Goal: Task Accomplishment & Management: Use online tool/utility

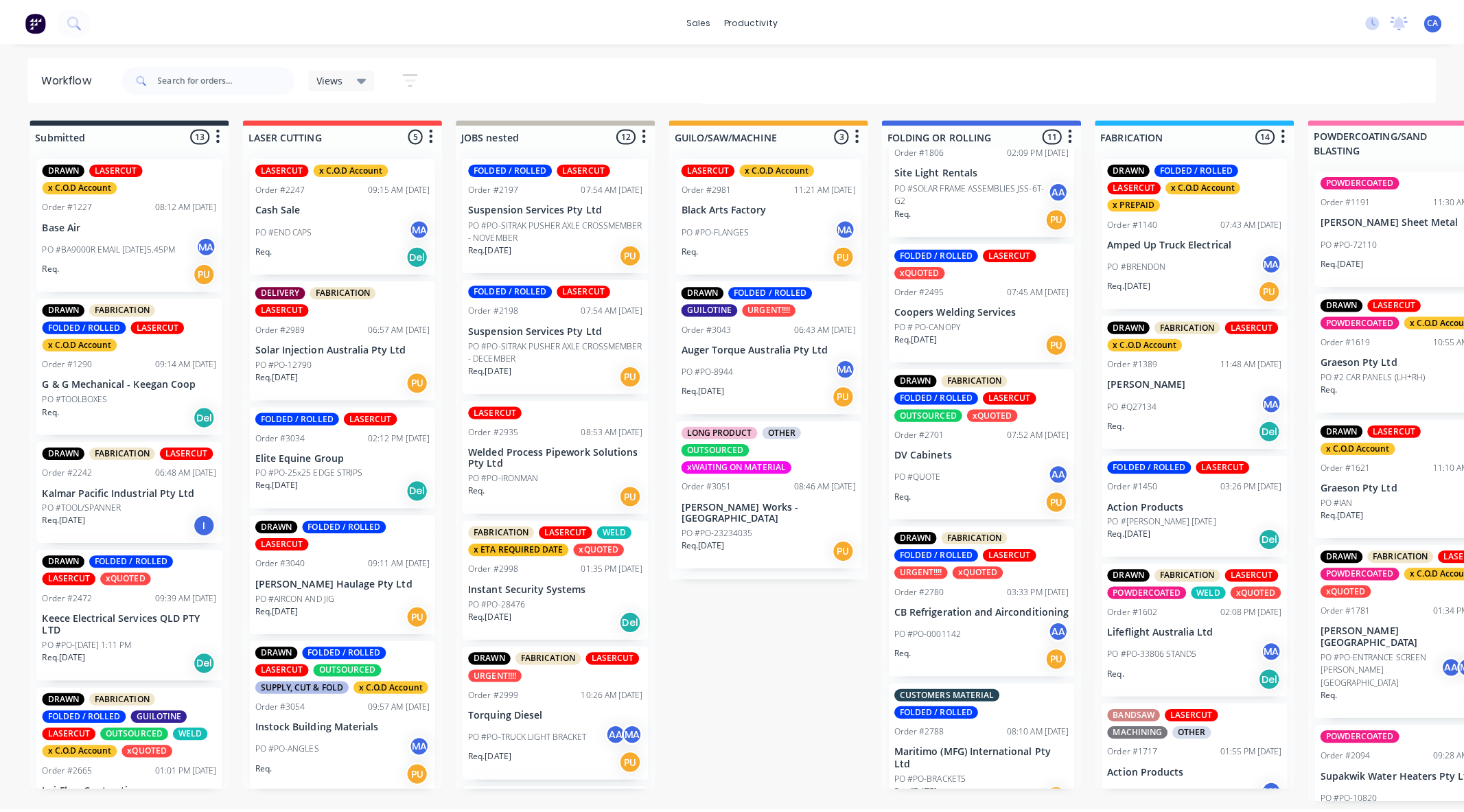
scroll to position [228, 0]
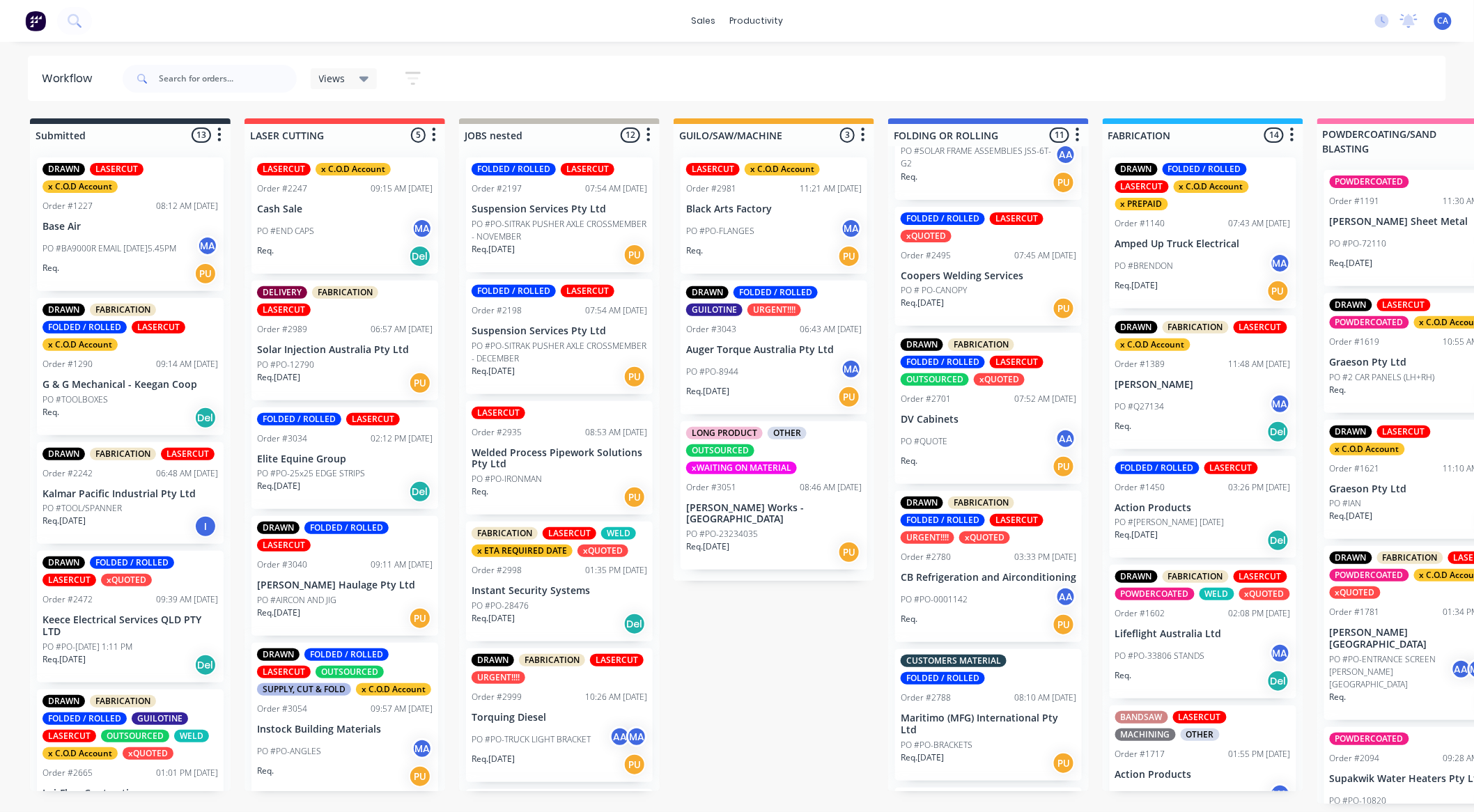
click at [993, 597] on div "PO #PO-0001142 AA" at bounding box center [988, 600] width 175 height 27
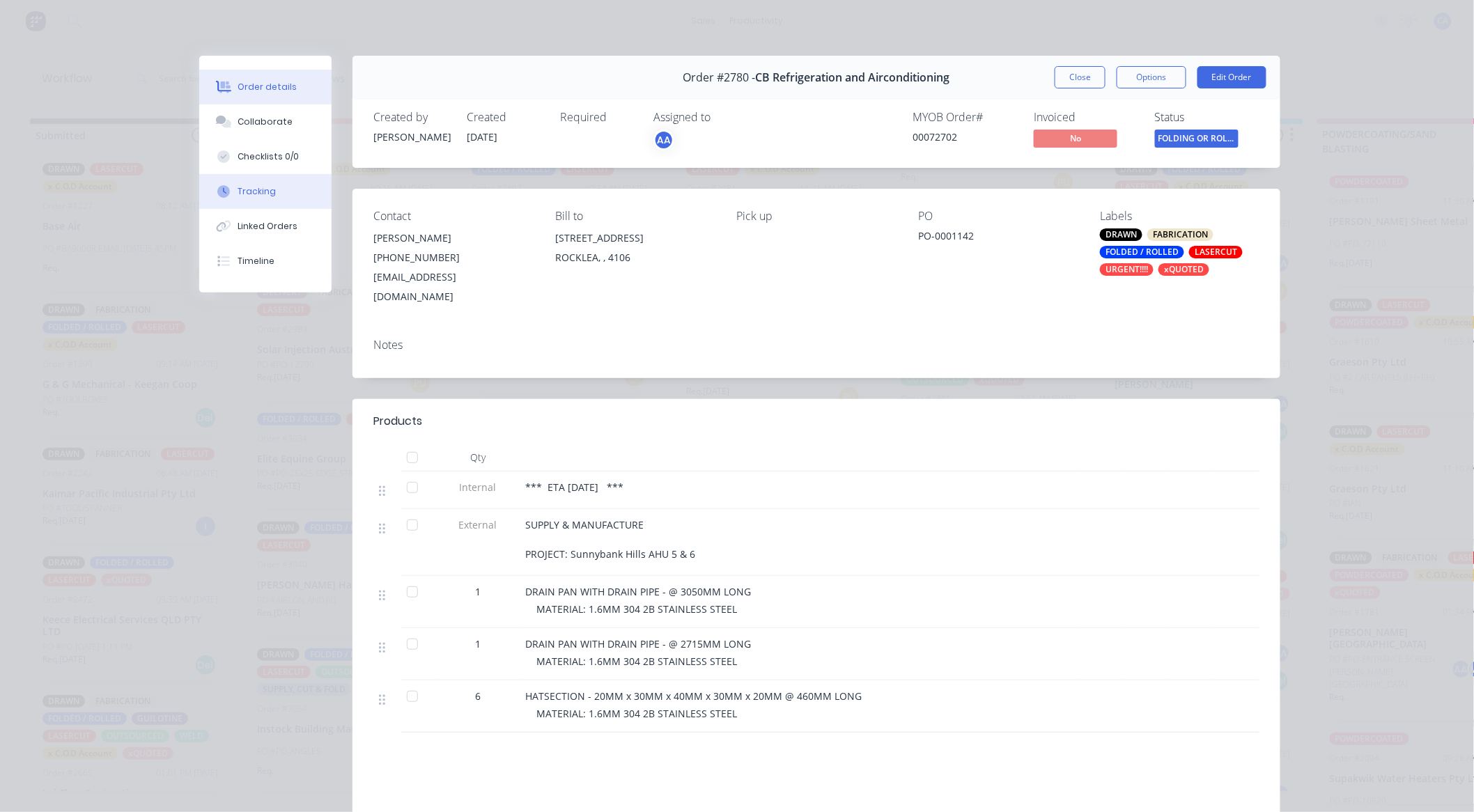
click at [235, 200] on button "Tracking" at bounding box center [265, 191] width 132 height 35
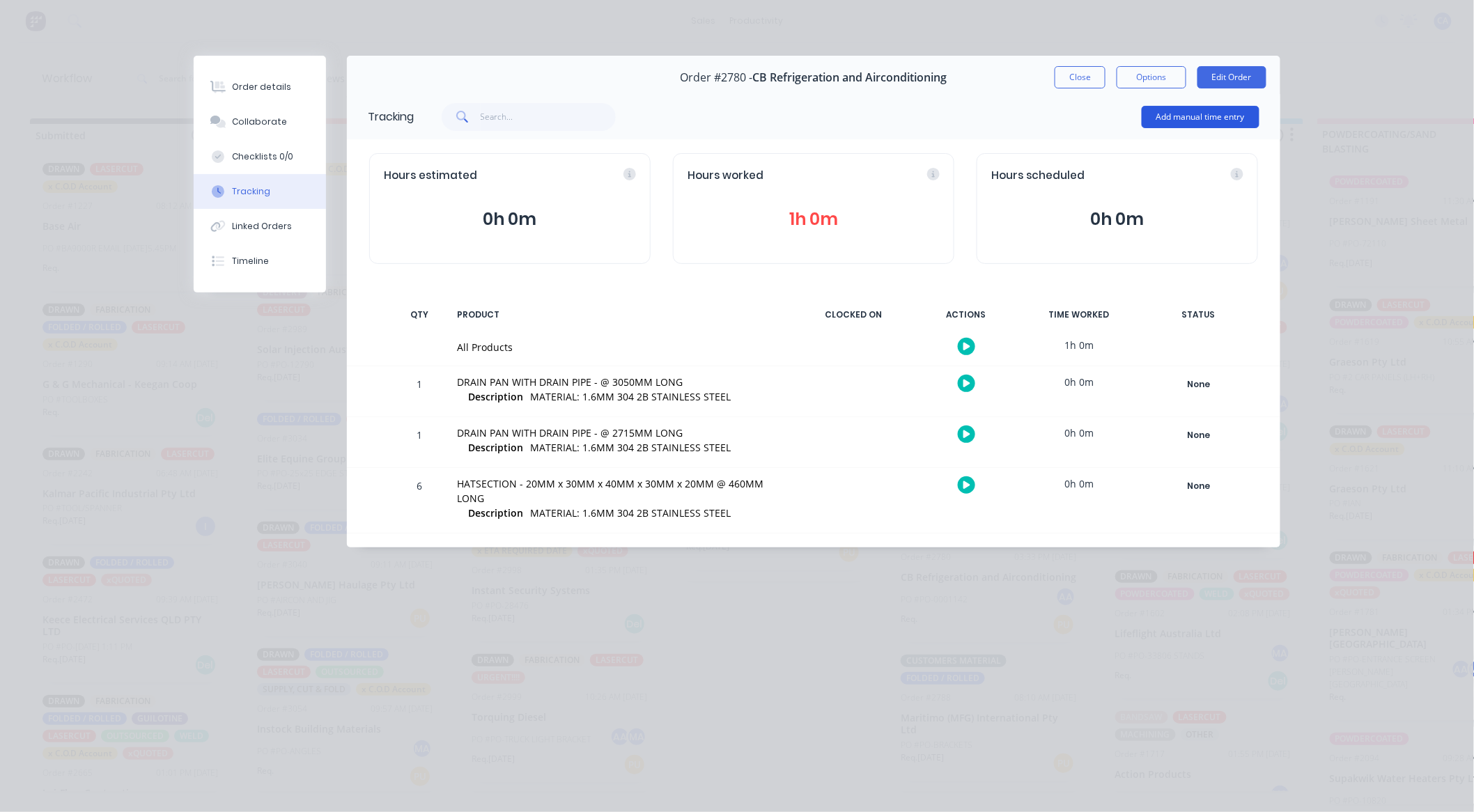
click at [1166, 124] on button "Add manual time entry" at bounding box center [1201, 117] width 118 height 22
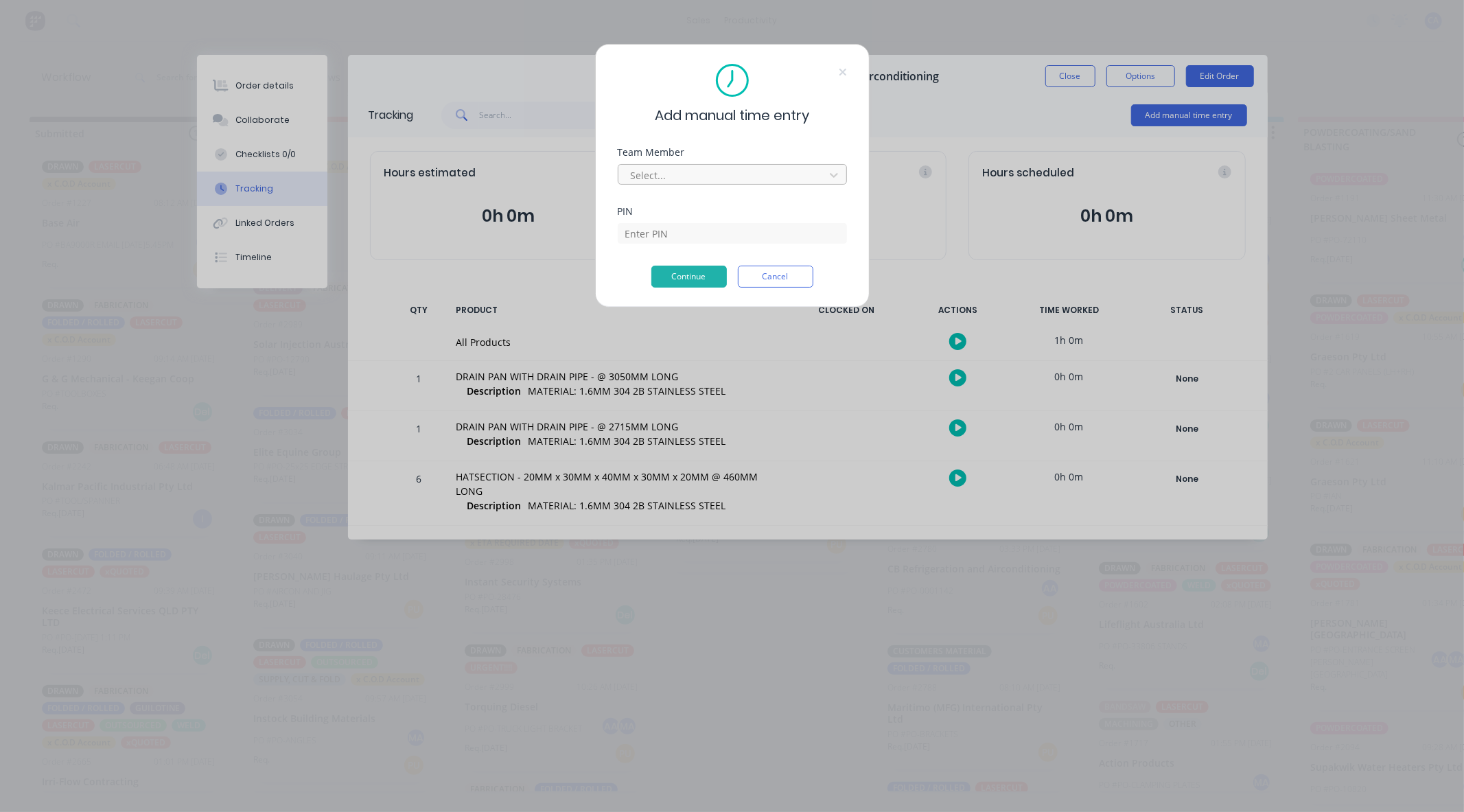
click at [726, 178] on div at bounding box center [723, 175] width 188 height 17
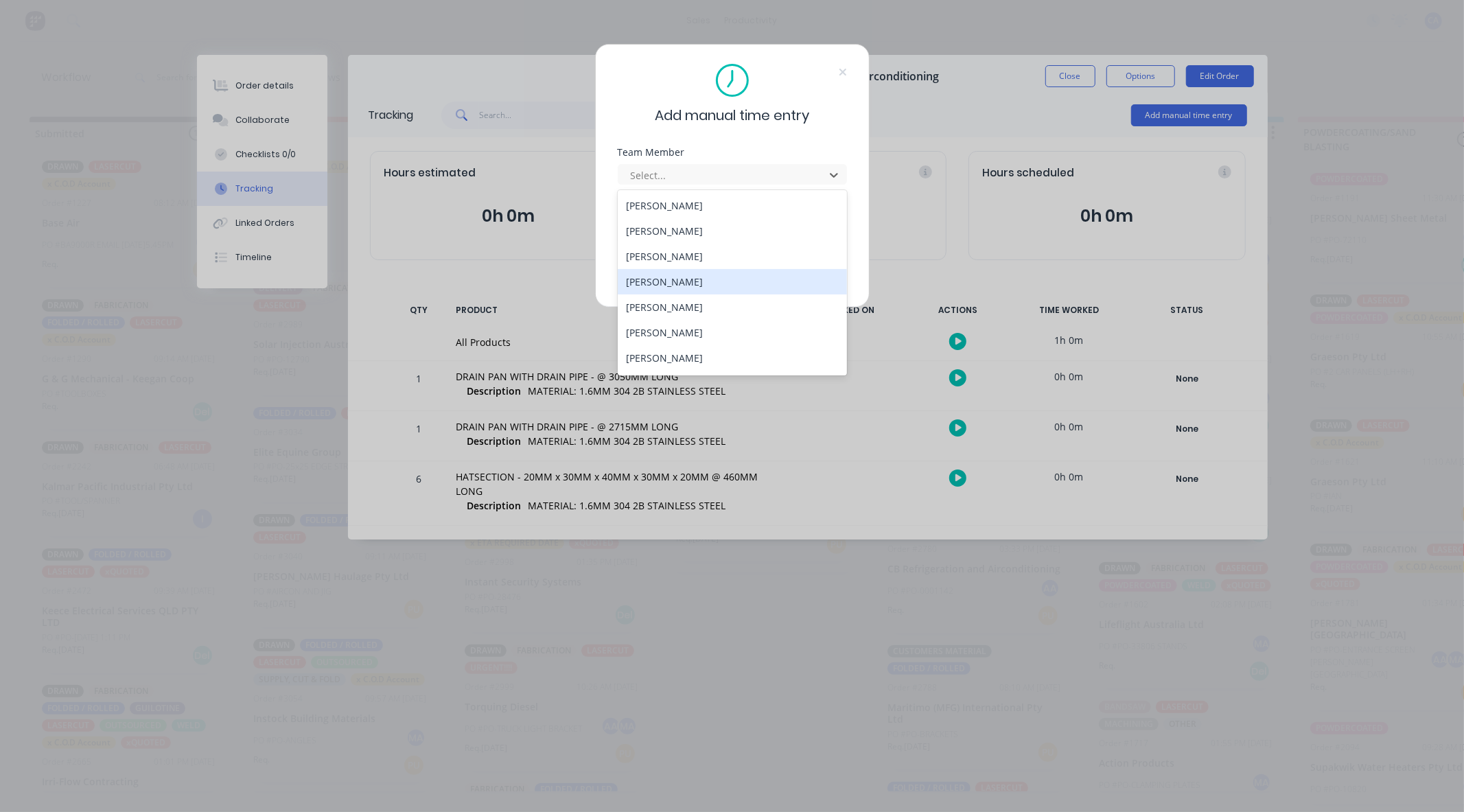
click at [674, 273] on div "[PERSON_NAME]" at bounding box center [732, 282] width 229 height 26
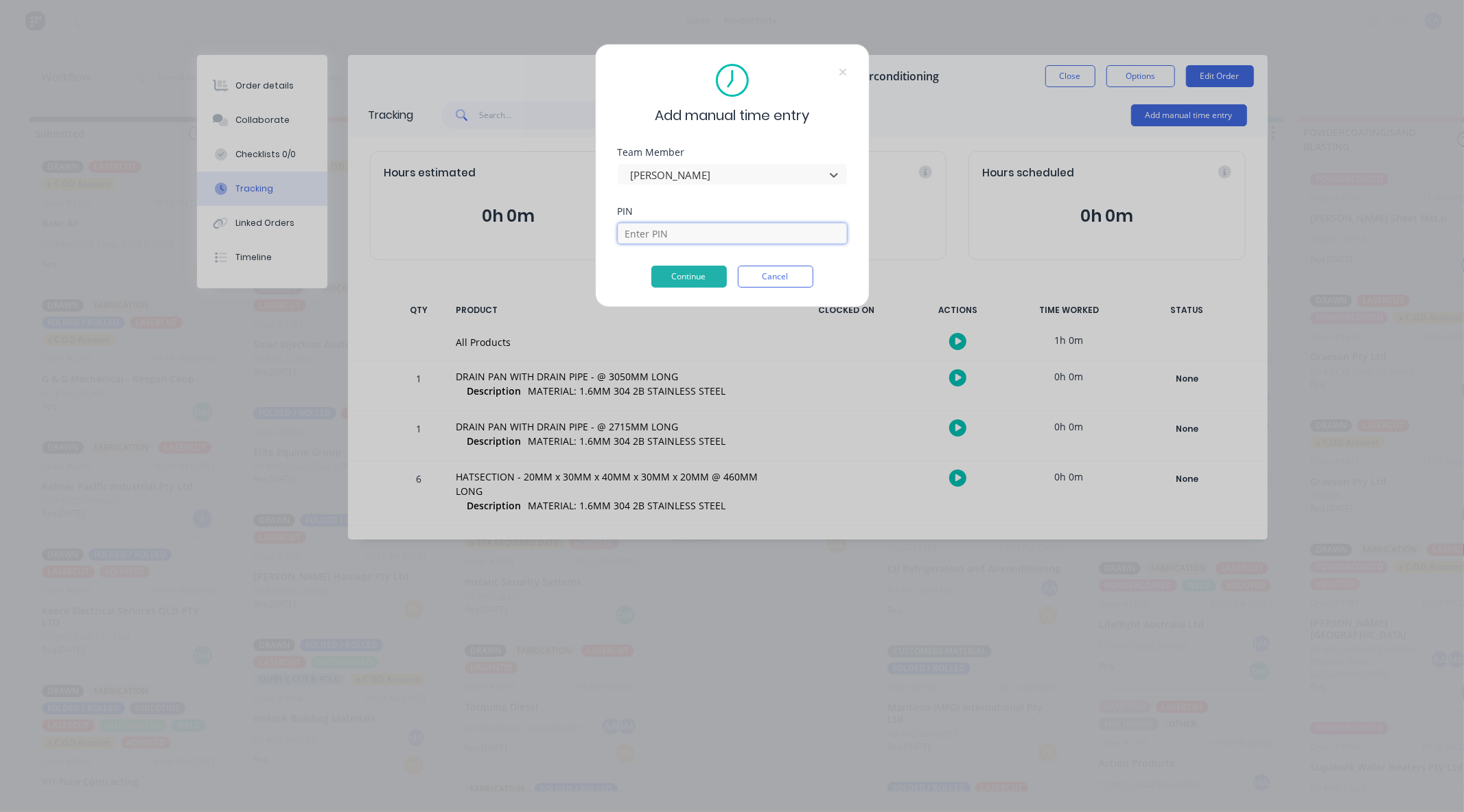
click at [696, 223] on input at bounding box center [732, 233] width 229 height 20
type input "0000"
click at [707, 273] on button "Continue" at bounding box center [688, 277] width 75 height 22
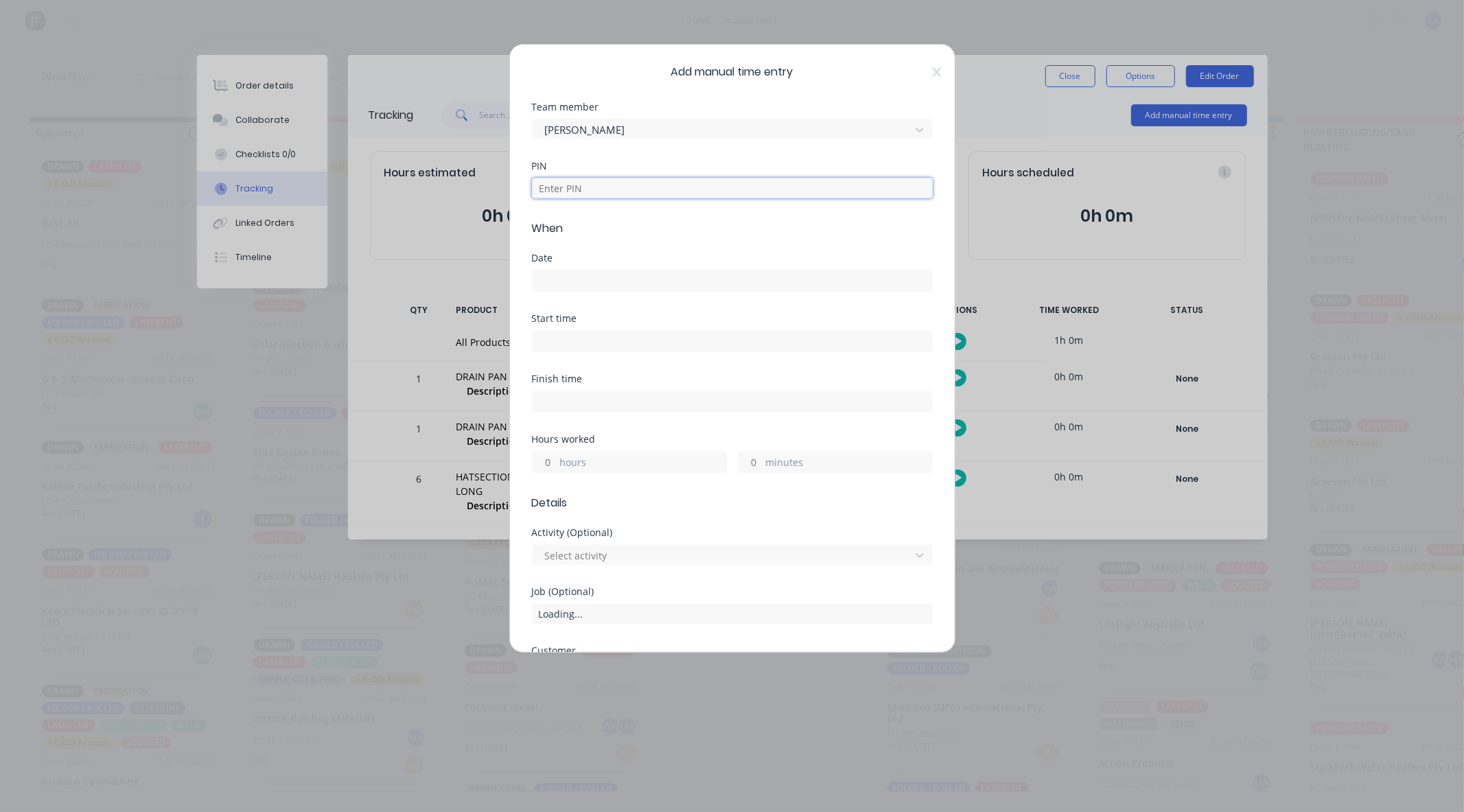
click at [642, 183] on input at bounding box center [732, 188] width 401 height 20
type input "0000"
click at [615, 284] on input at bounding box center [732, 281] width 399 height 20
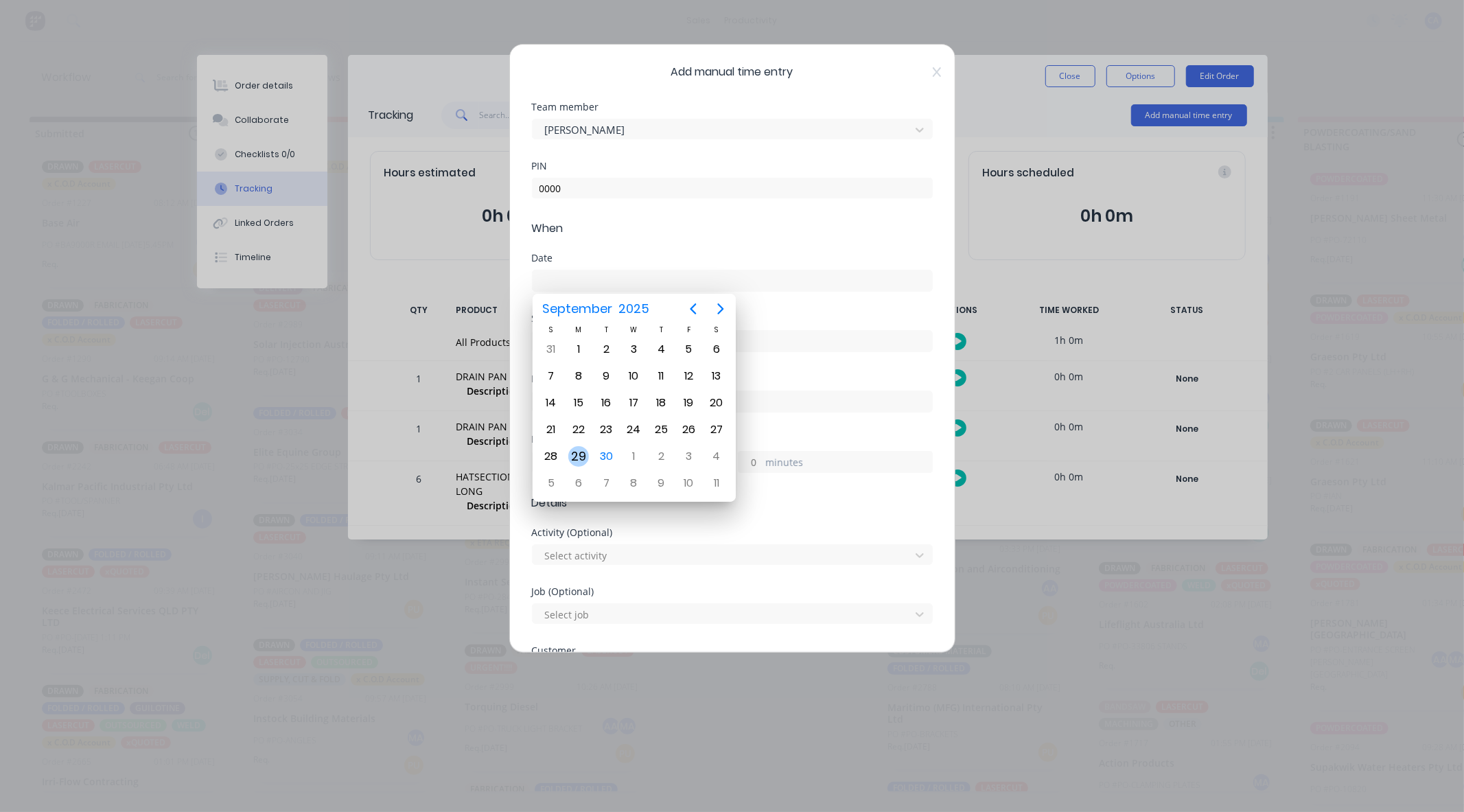
click at [582, 448] on div "29" at bounding box center [579, 456] width 20 height 20
type input "29/09/2025"
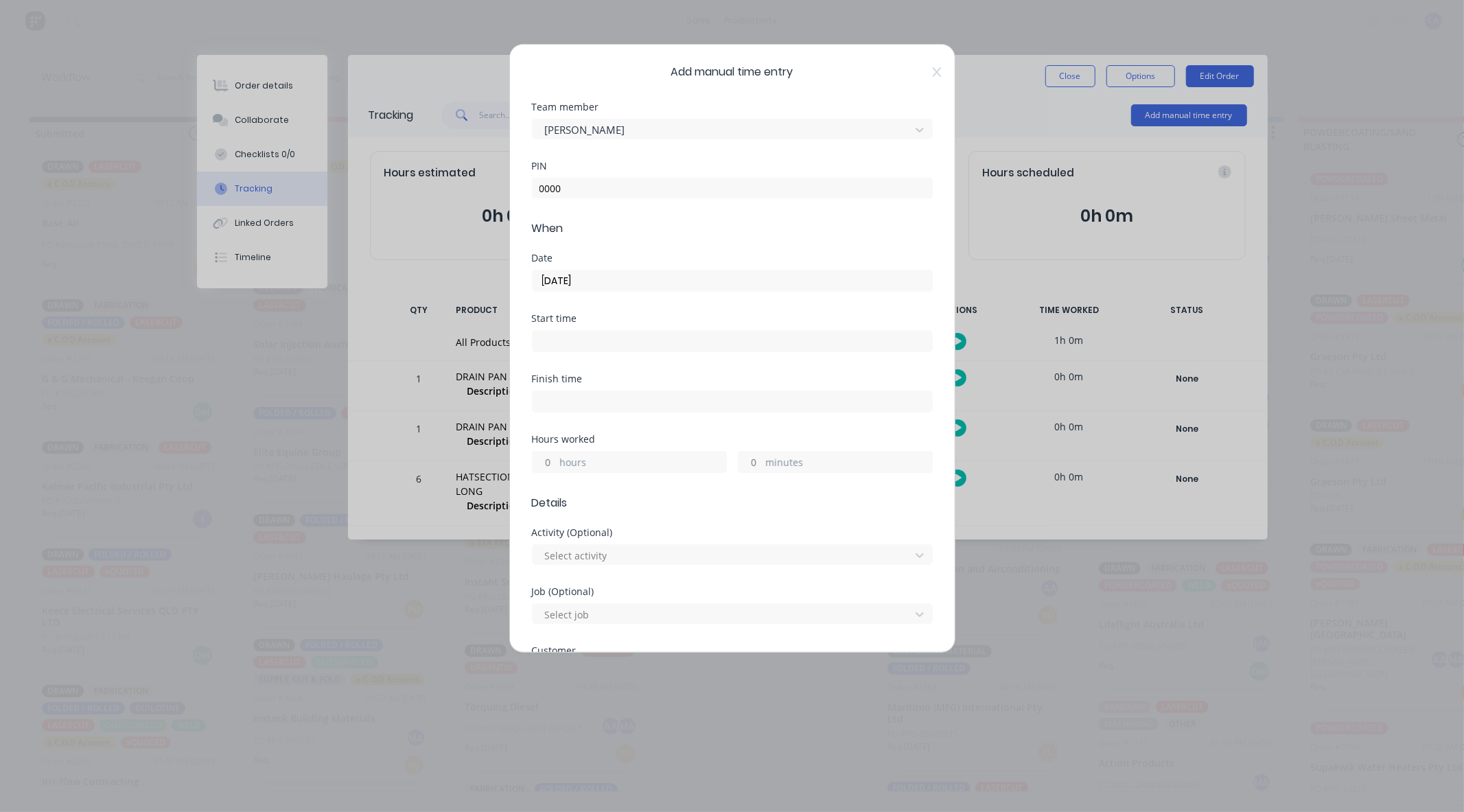
click at [547, 467] on input "hours" at bounding box center [544, 462] width 24 height 20
type input "1"
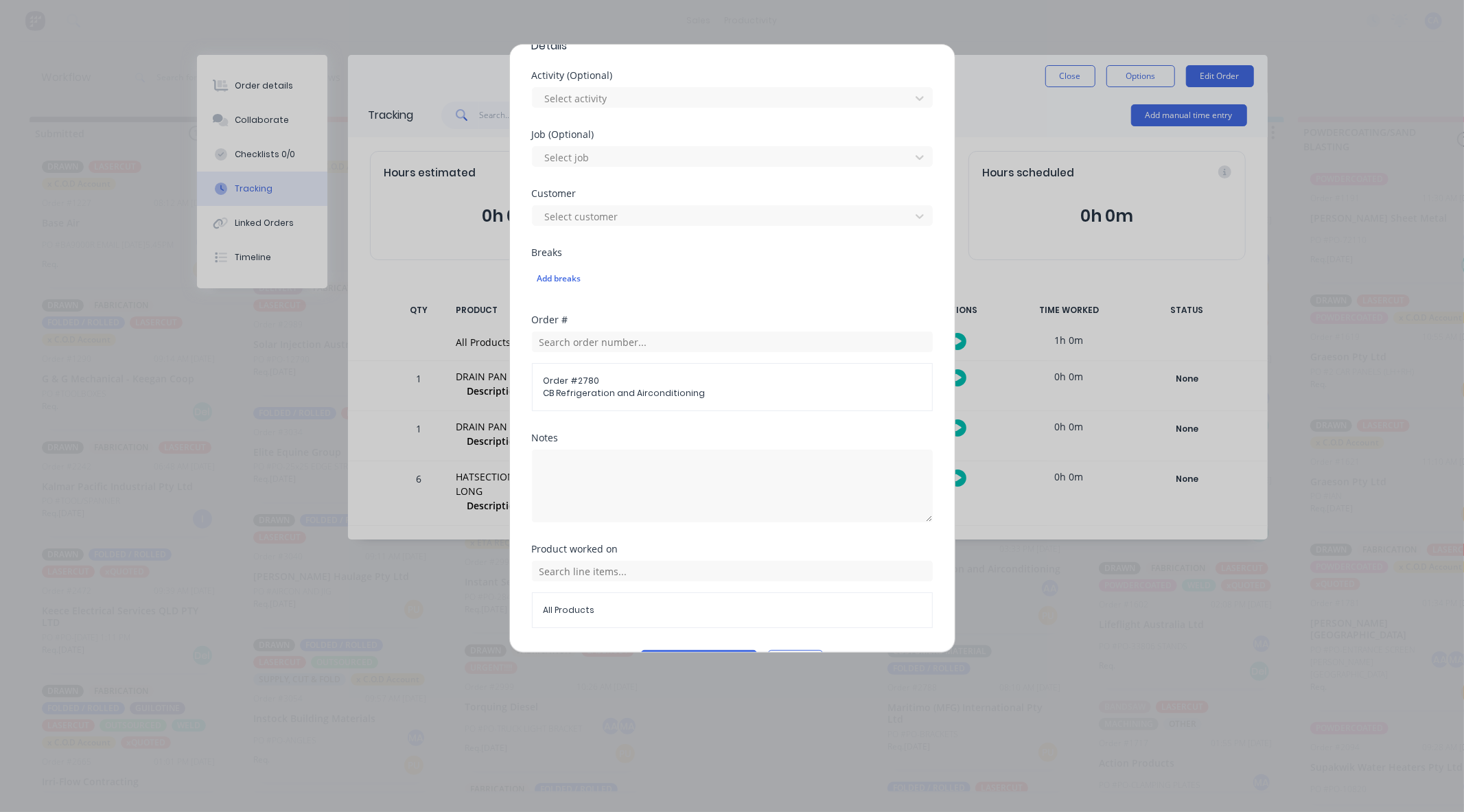
scroll to position [496, 0]
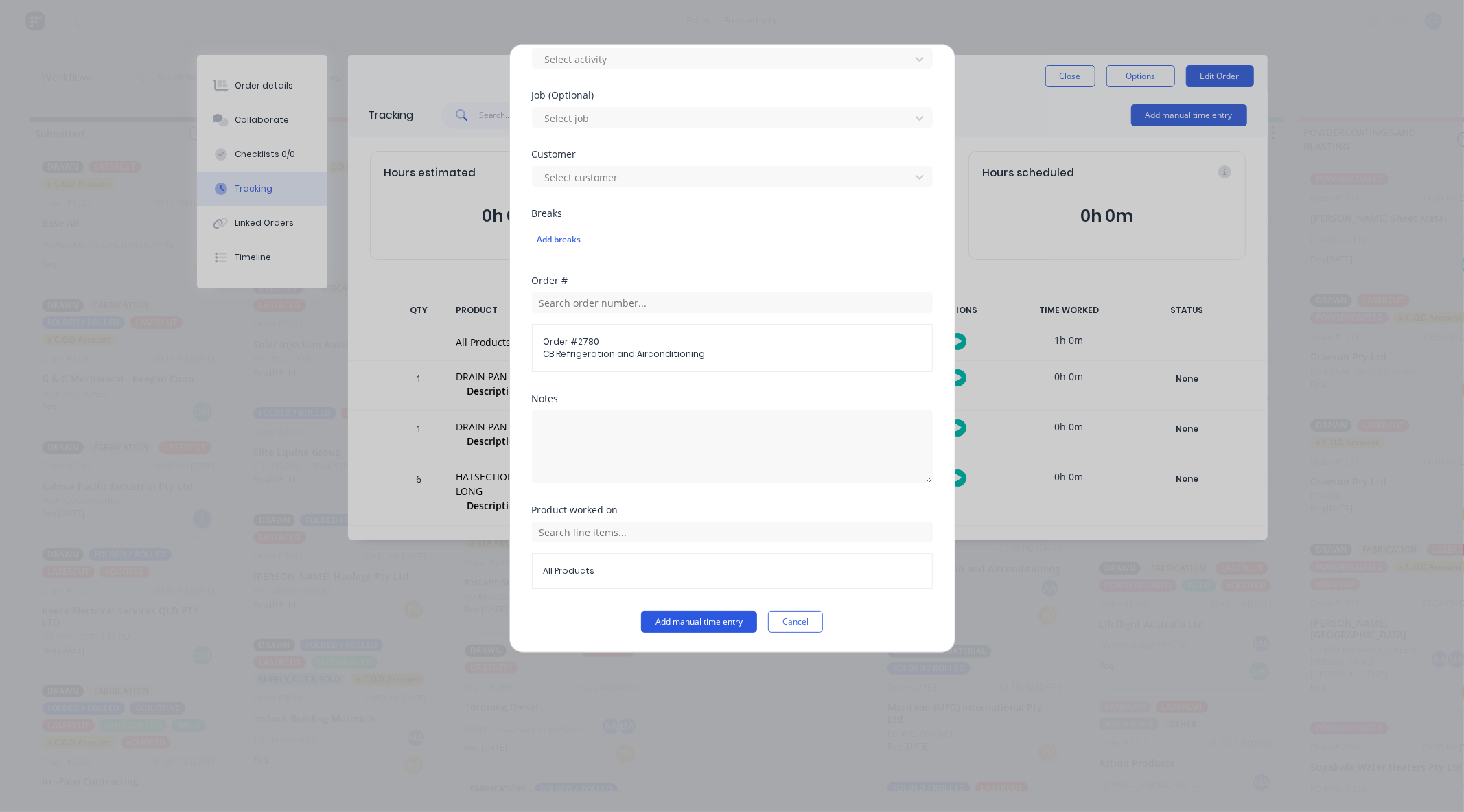
click at [706, 622] on button "Add manual time entry" at bounding box center [699, 622] width 116 height 22
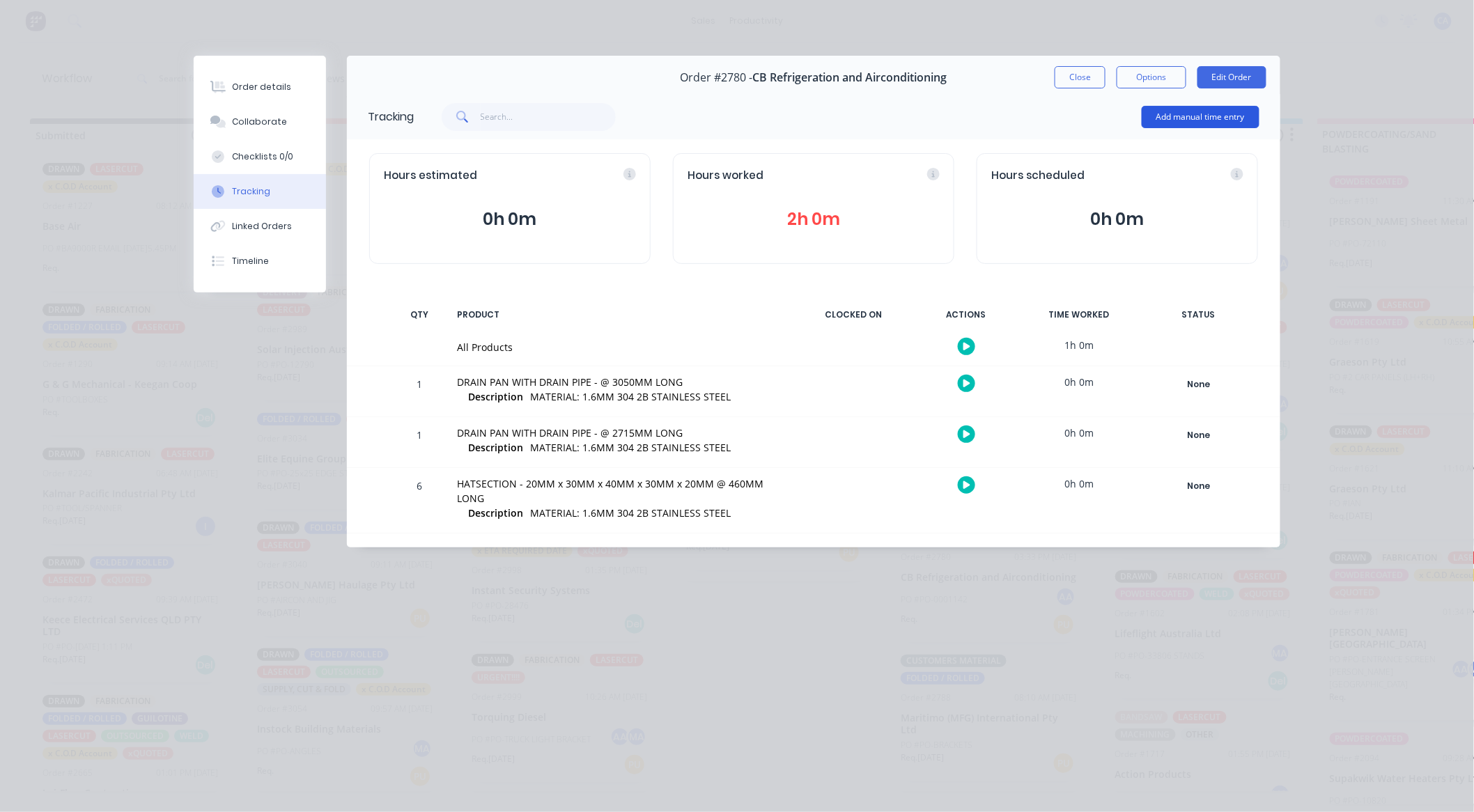
click at [1231, 119] on button "Add manual time entry" at bounding box center [1201, 117] width 118 height 22
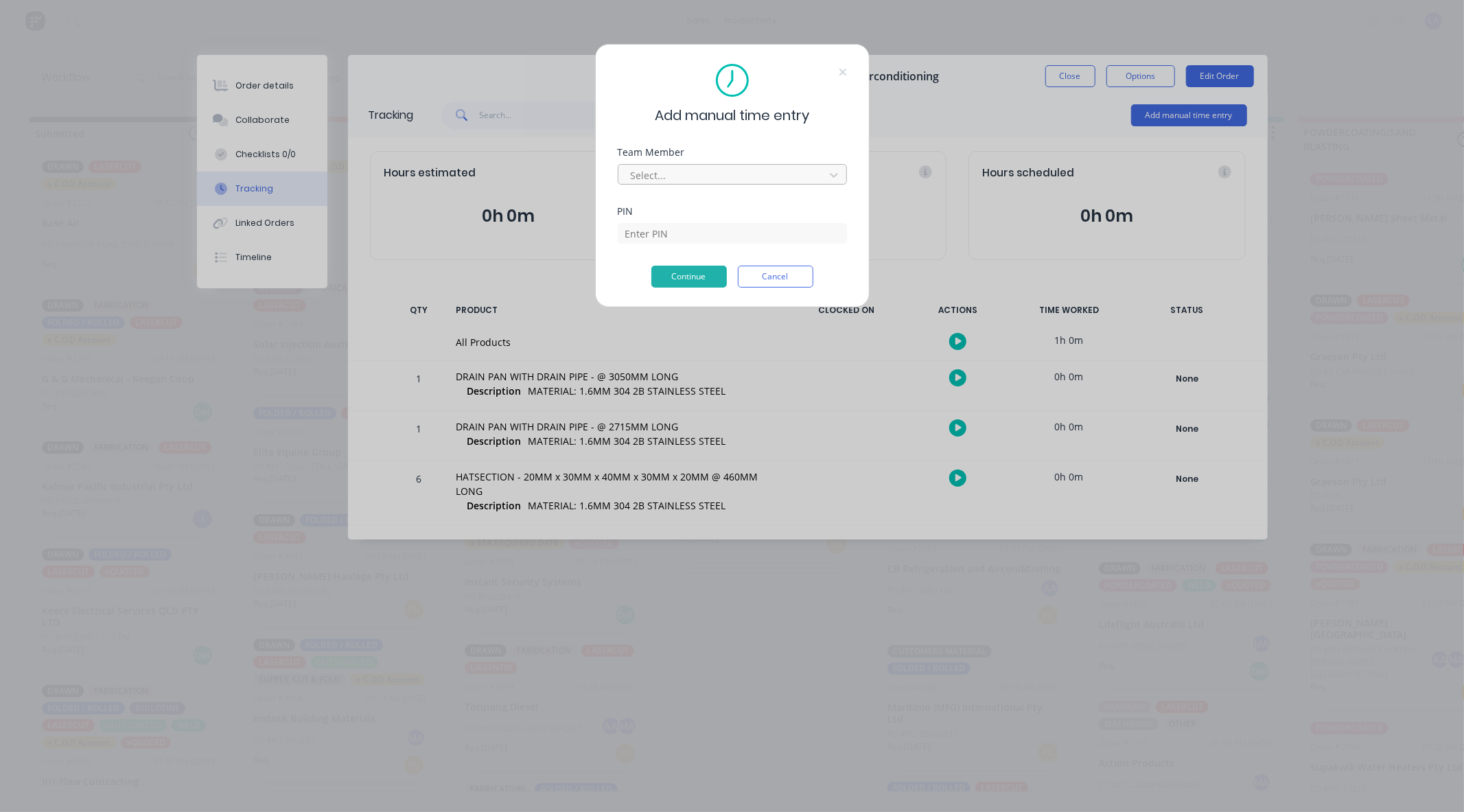
click at [688, 174] on div at bounding box center [723, 175] width 188 height 17
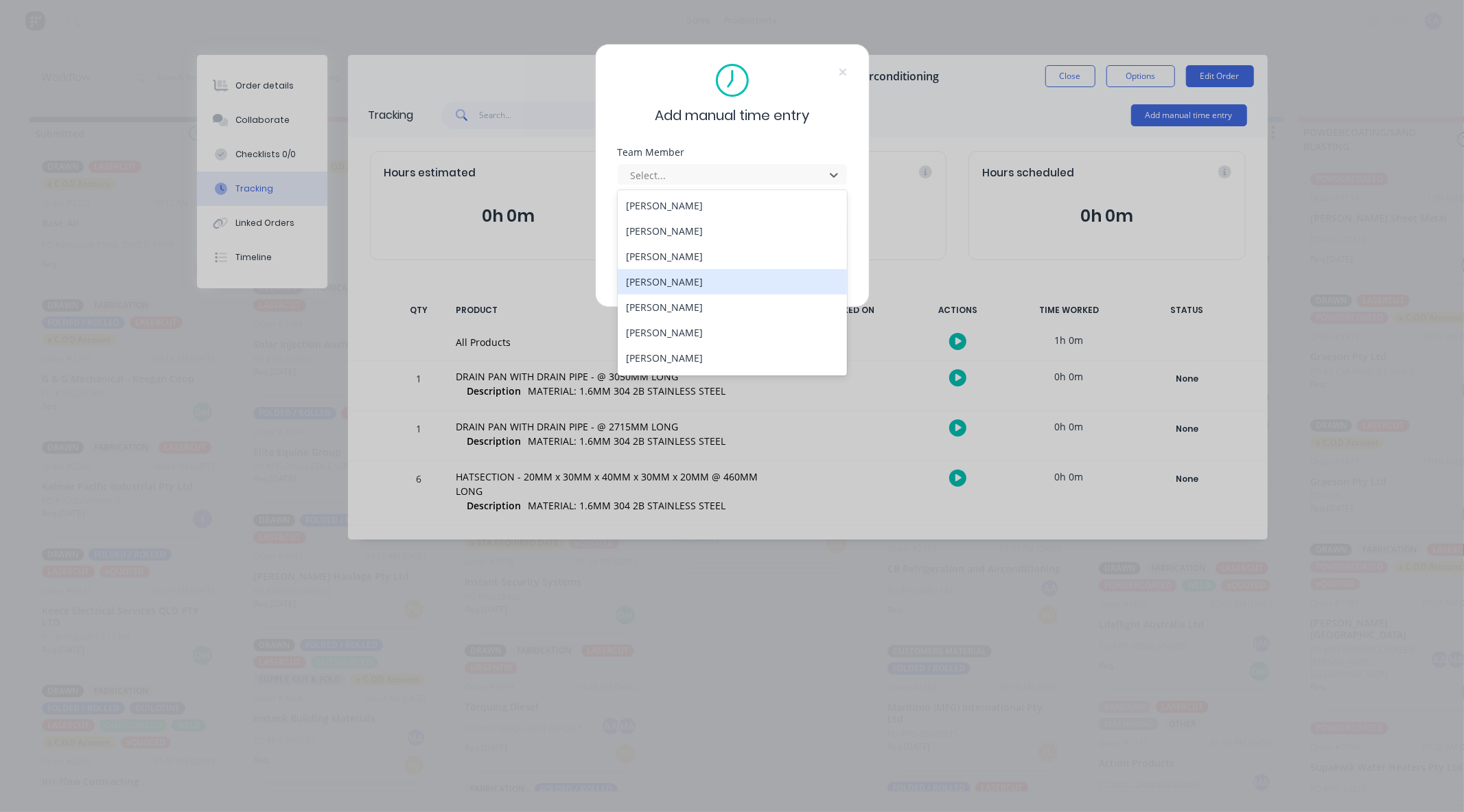
click at [667, 278] on div "[PERSON_NAME]" at bounding box center [732, 282] width 229 height 26
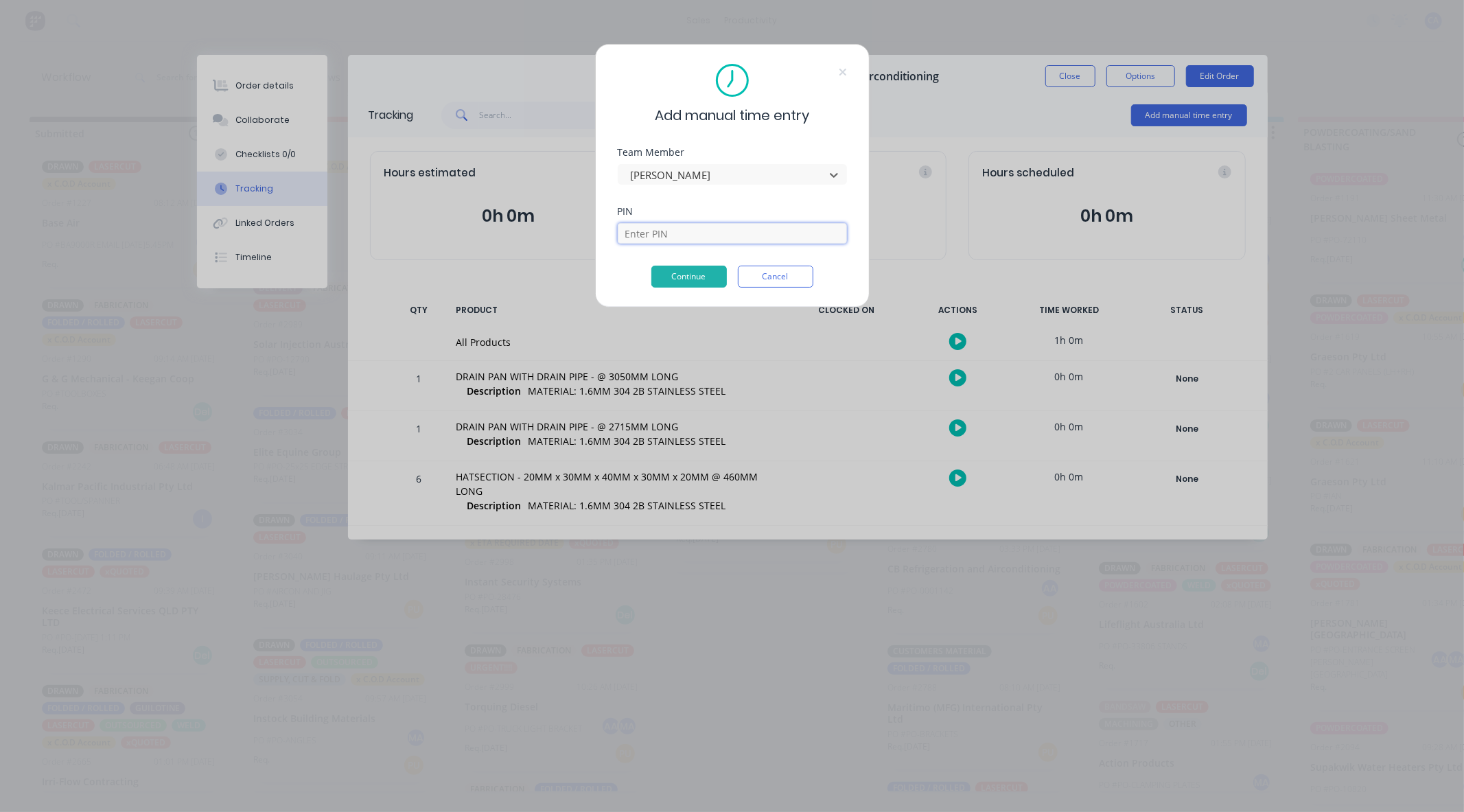
click at [675, 238] on input at bounding box center [732, 233] width 229 height 20
type input "0000"
click at [699, 279] on button "Continue" at bounding box center [688, 277] width 75 height 22
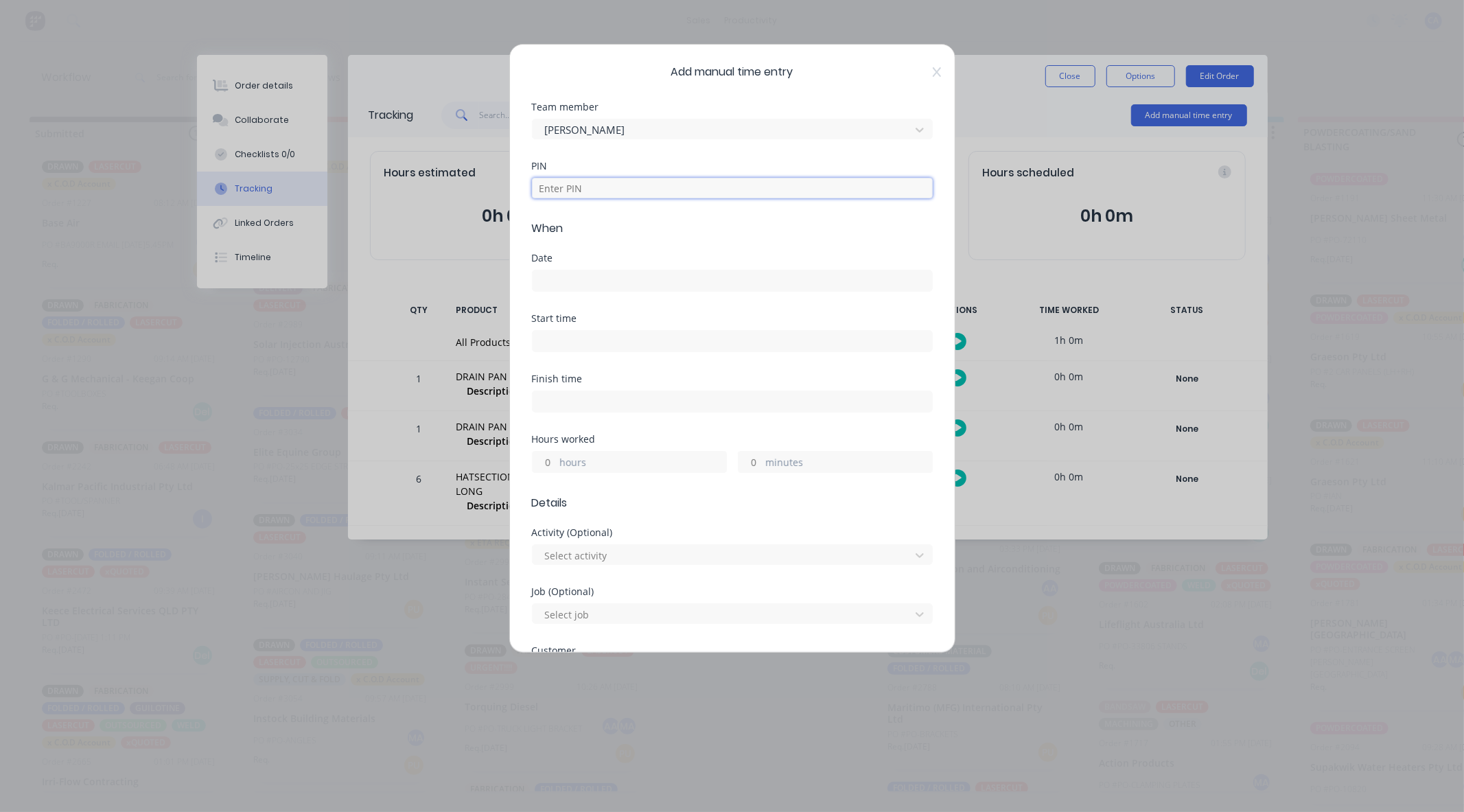
click at [584, 188] on input at bounding box center [732, 188] width 401 height 20
type input "0000"
click at [595, 285] on input at bounding box center [732, 281] width 399 height 20
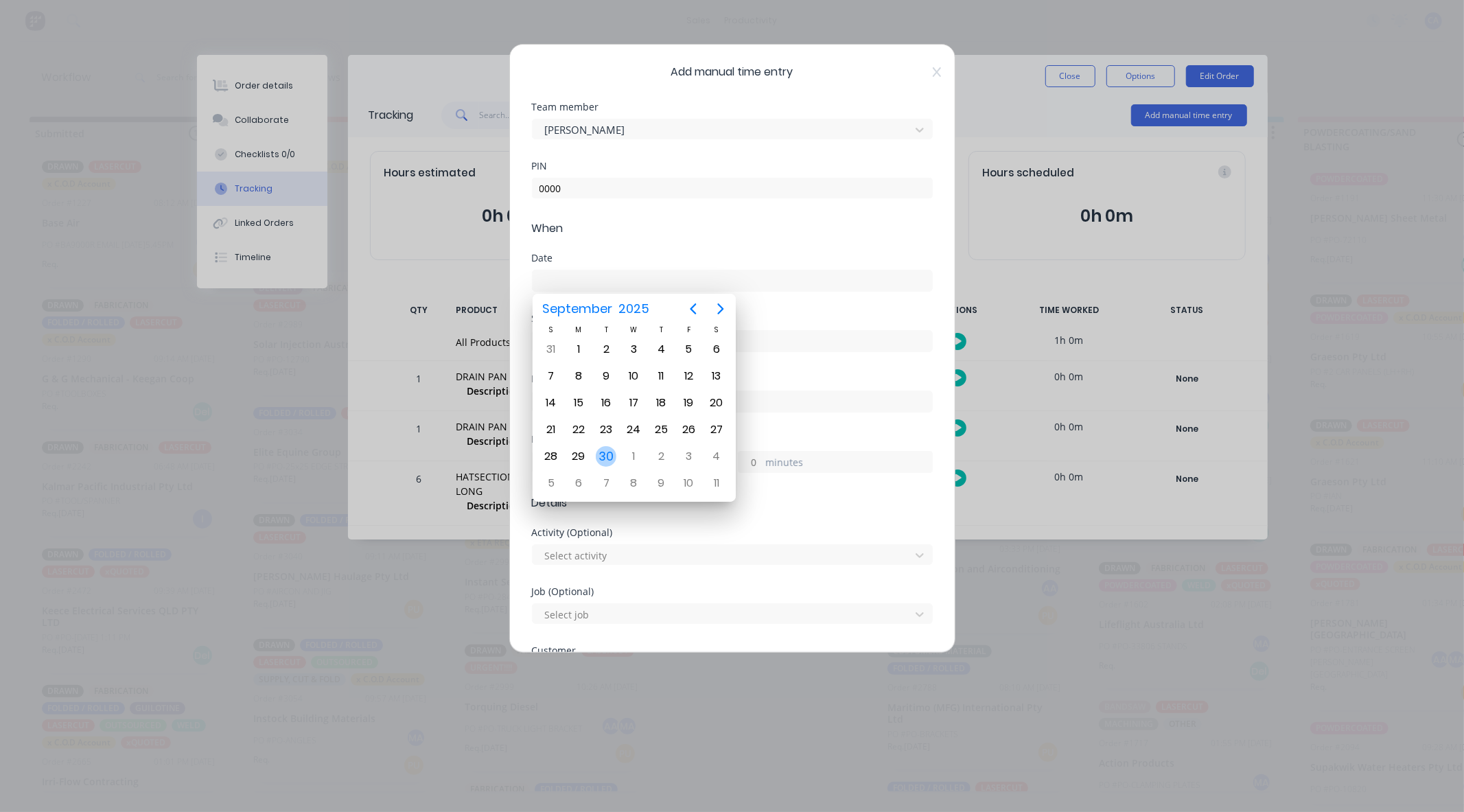
click at [612, 448] on div "30" at bounding box center [606, 456] width 20 height 20
type input "30/09/2025"
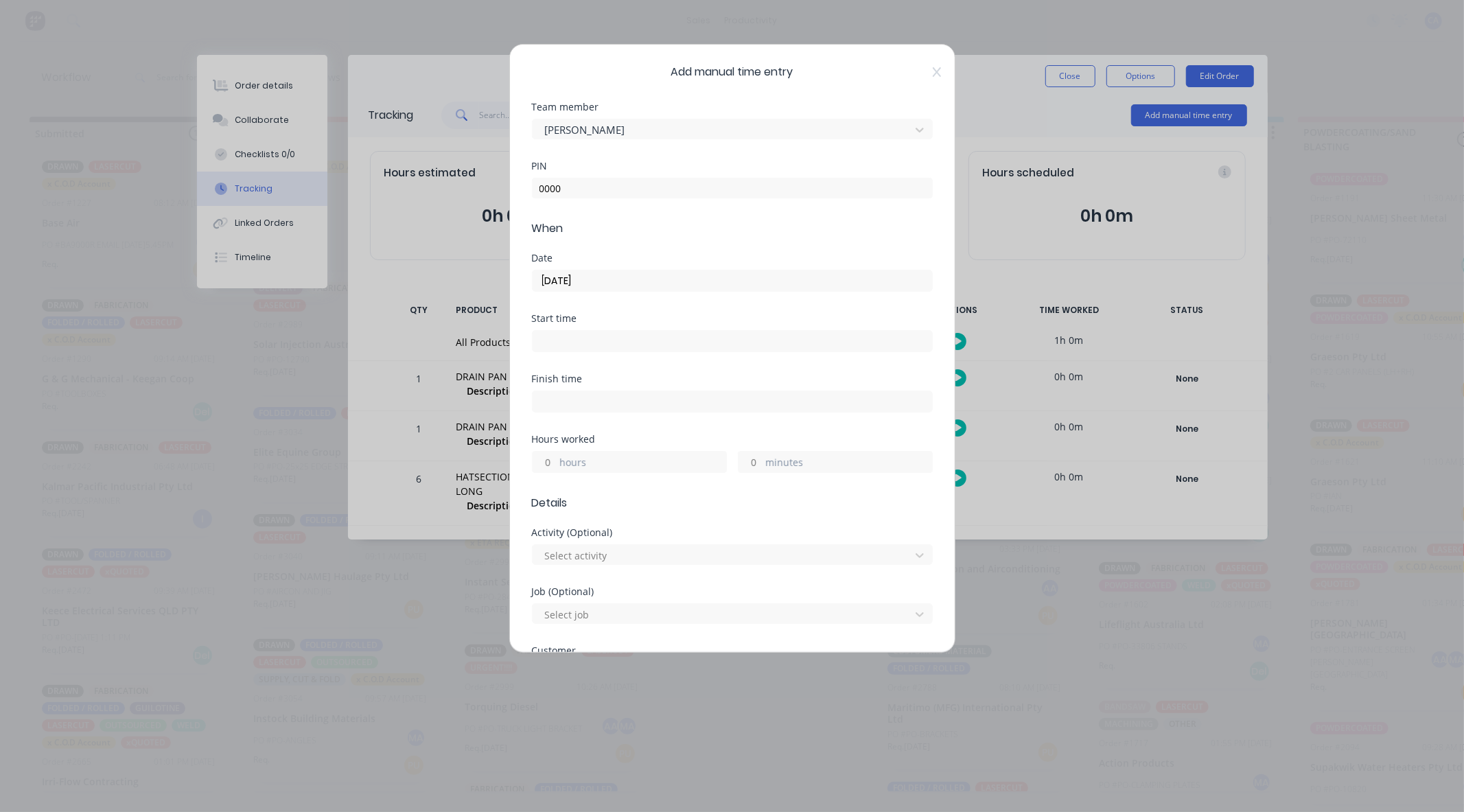
click at [552, 459] on input "hours" at bounding box center [544, 462] width 24 height 20
type input "3"
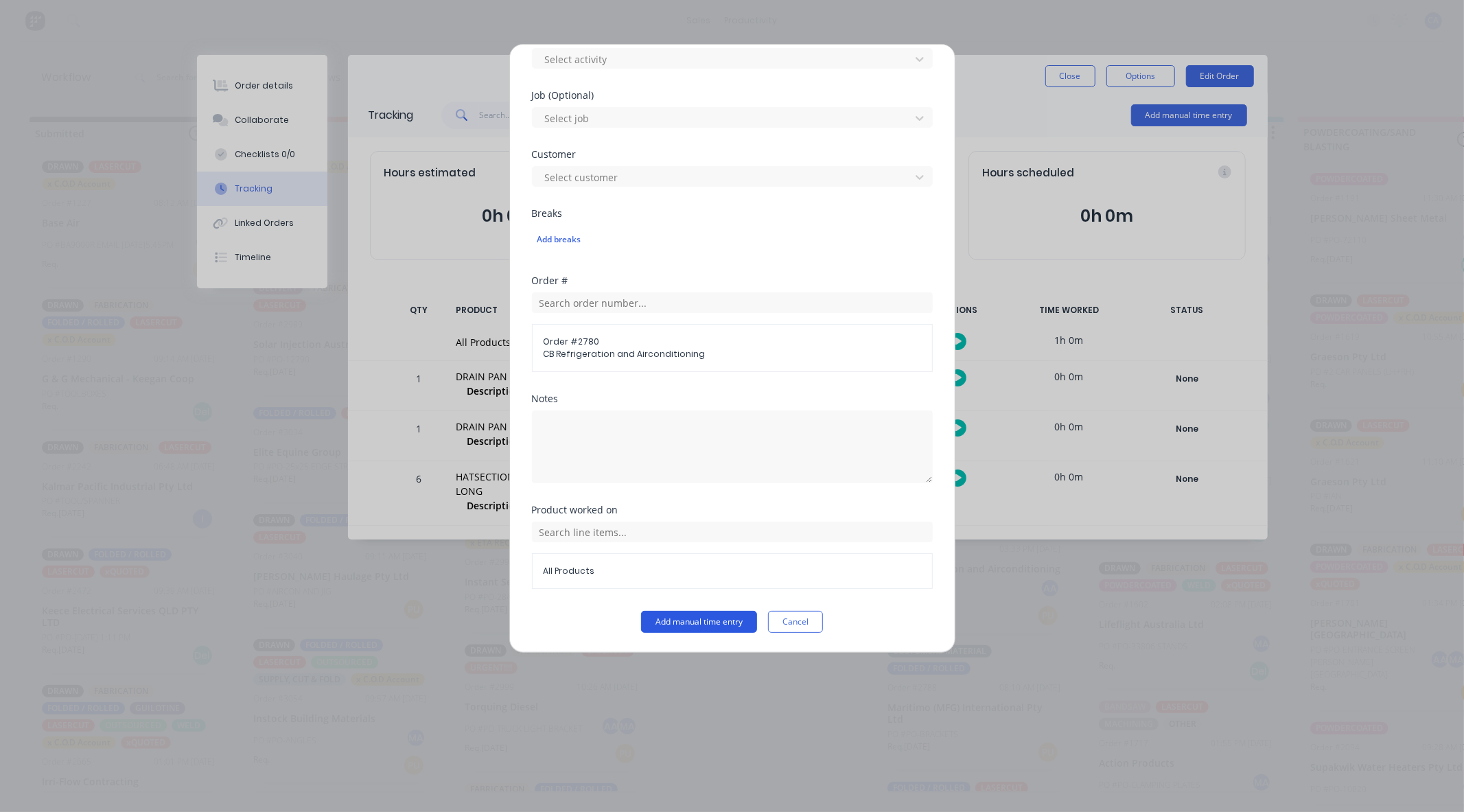
type input "2"
click at [674, 617] on button "Add manual time entry" at bounding box center [699, 622] width 116 height 22
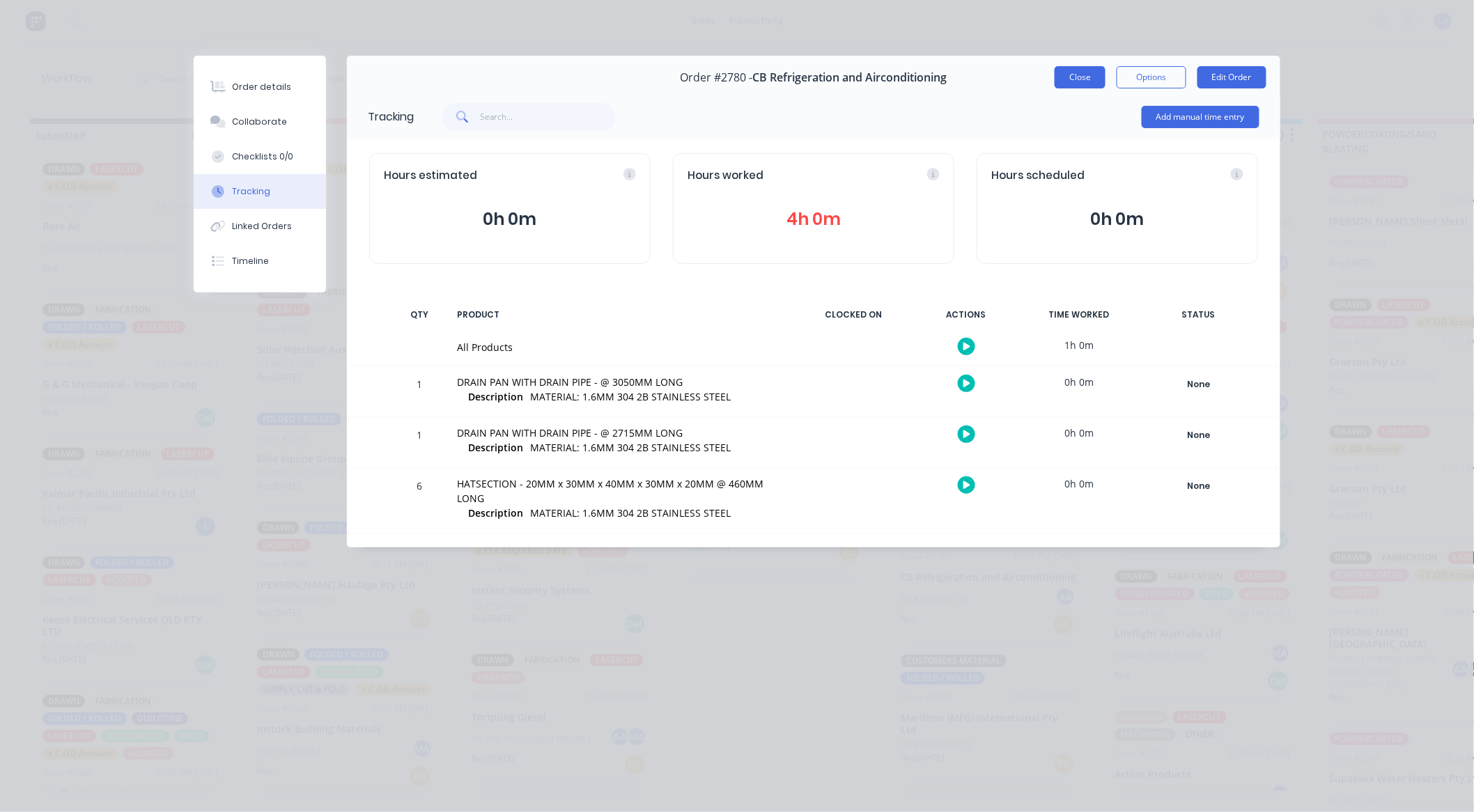
click at [1095, 84] on button "Close" at bounding box center [1080, 77] width 50 height 22
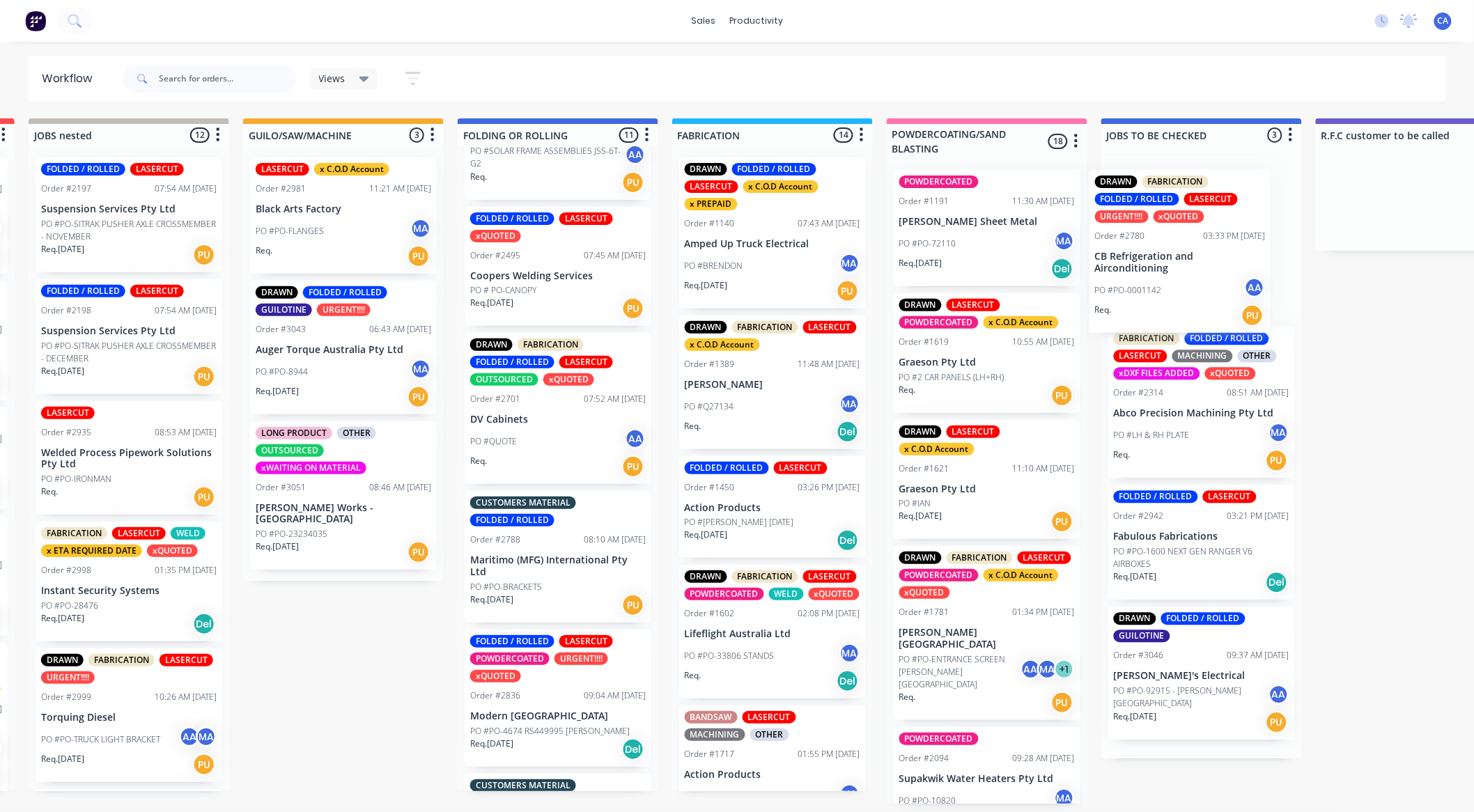
drag, startPoint x: 979, startPoint y: 574, endPoint x: 1175, endPoint y: 248, distance: 380.4
click at [1175, 248] on div "Submitted 13 Sort By Created date Required date Order number Customer name Most…" at bounding box center [1428, 461] width 3738 height 685
